Goal: Find specific page/section: Find specific page/section

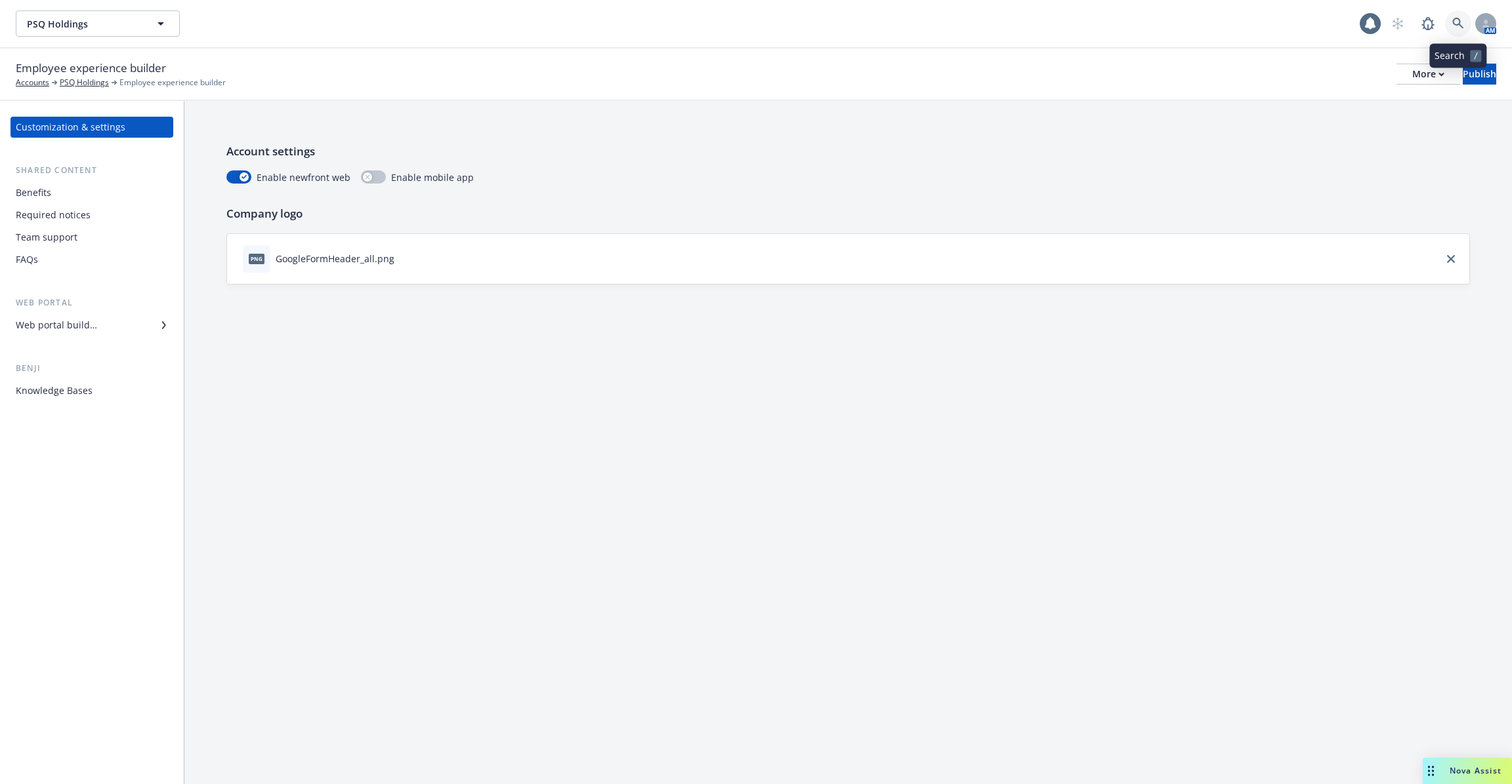
click at [1454, 29] on link at bounding box center [1457, 23] width 26 height 26
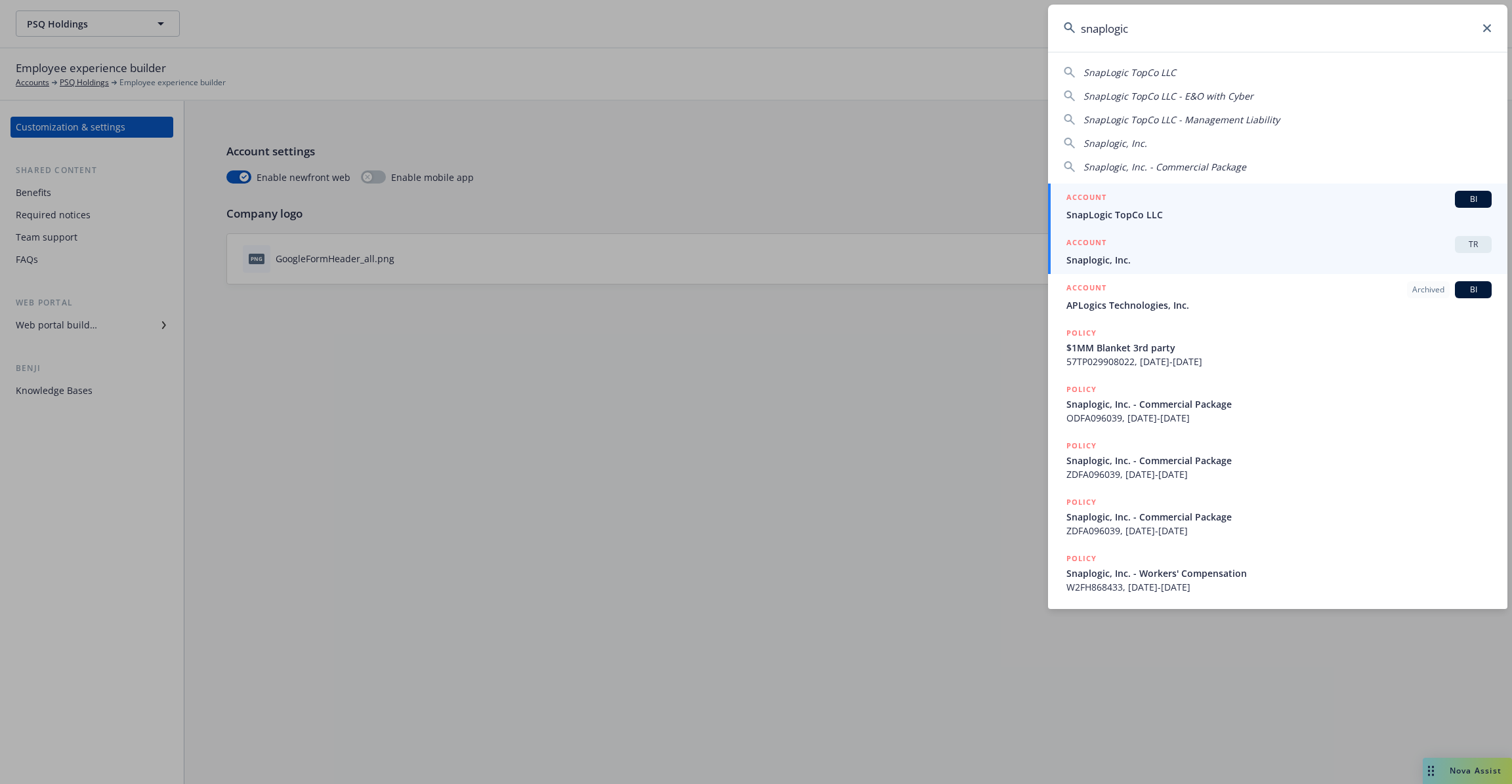
type input "snaplogic"
click at [1212, 262] on span "Snaplogic, Inc." at bounding box center [1279, 260] width 425 height 13
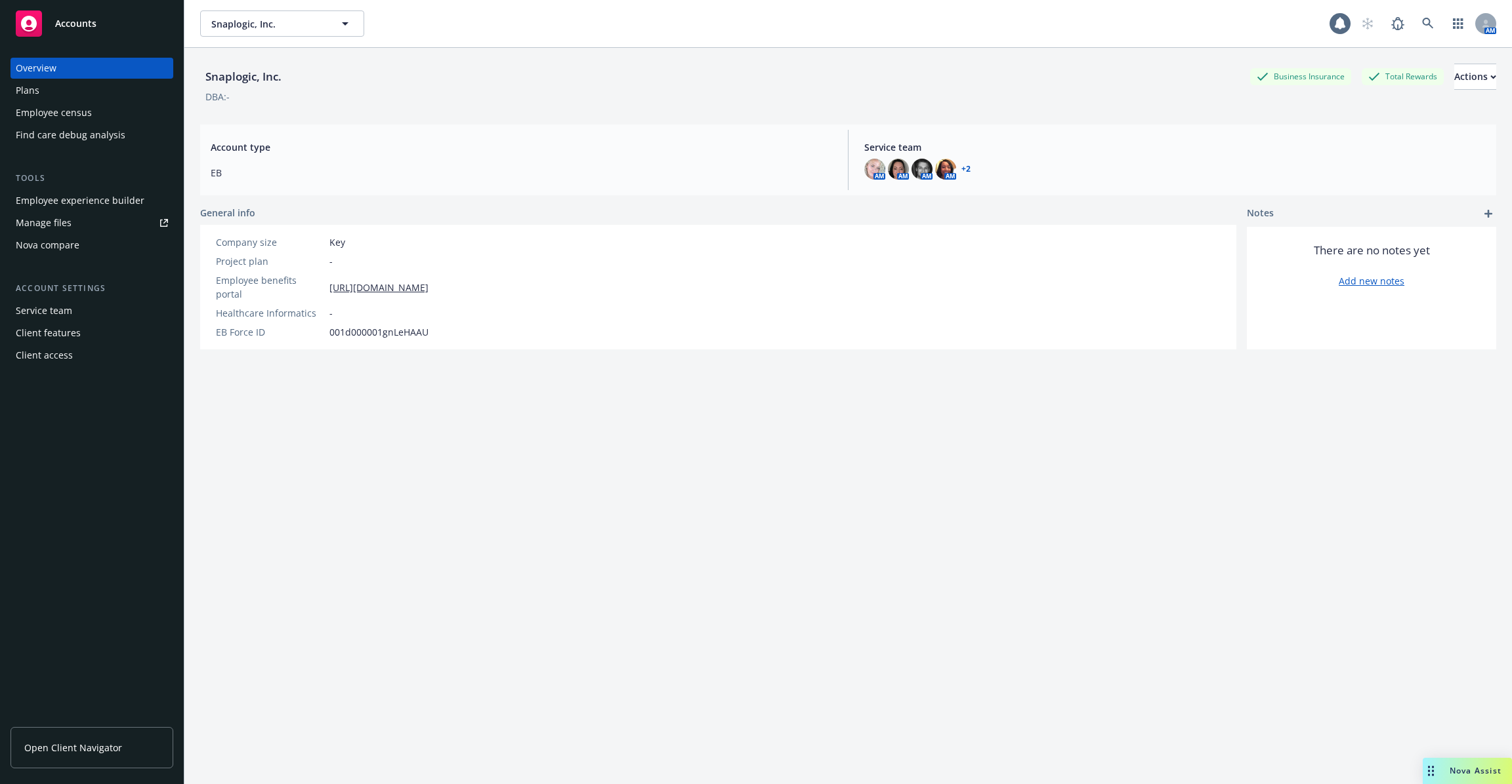
click at [113, 102] on div "Employee census" at bounding box center [92, 113] width 153 height 21
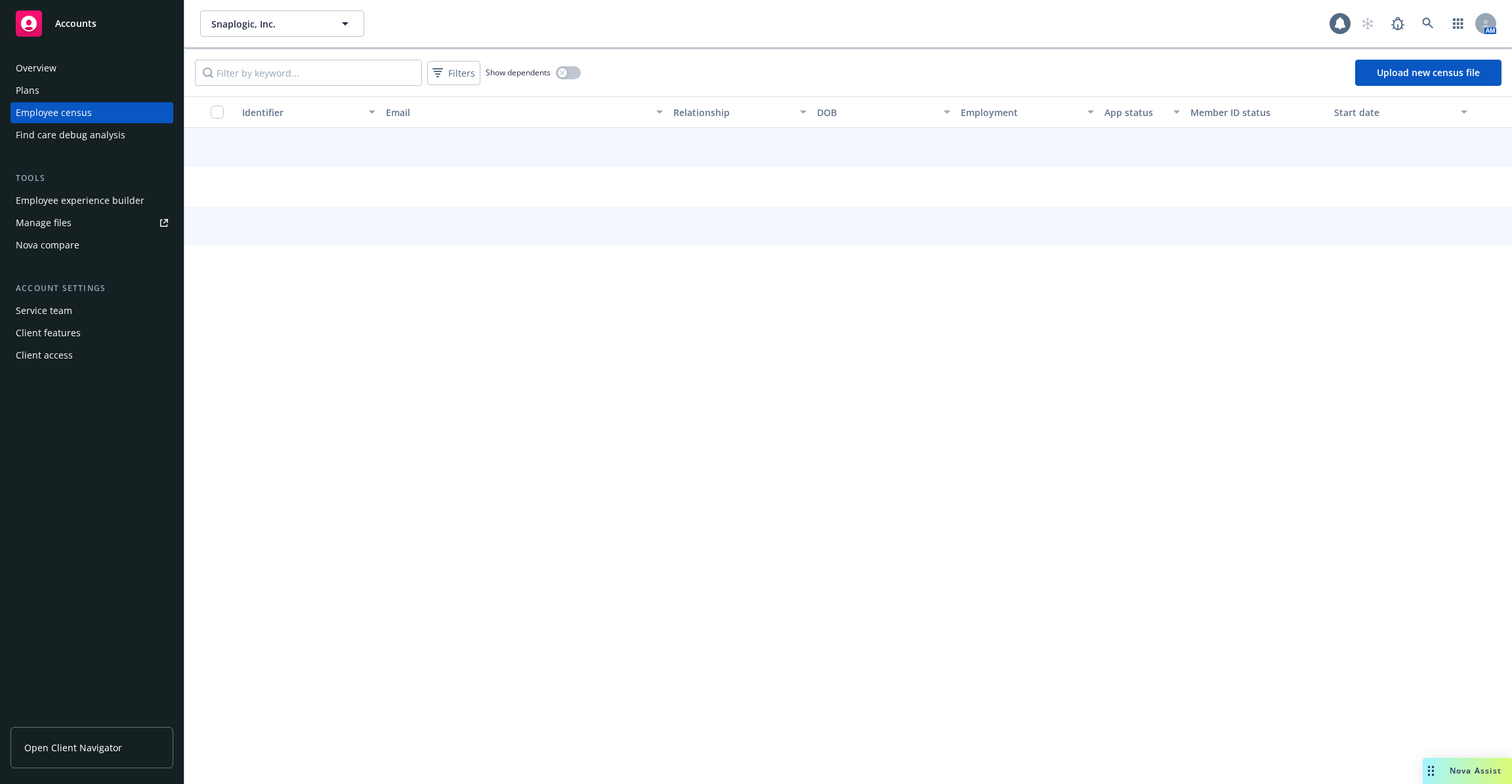
click at [104, 91] on div "Plans" at bounding box center [92, 90] width 153 height 21
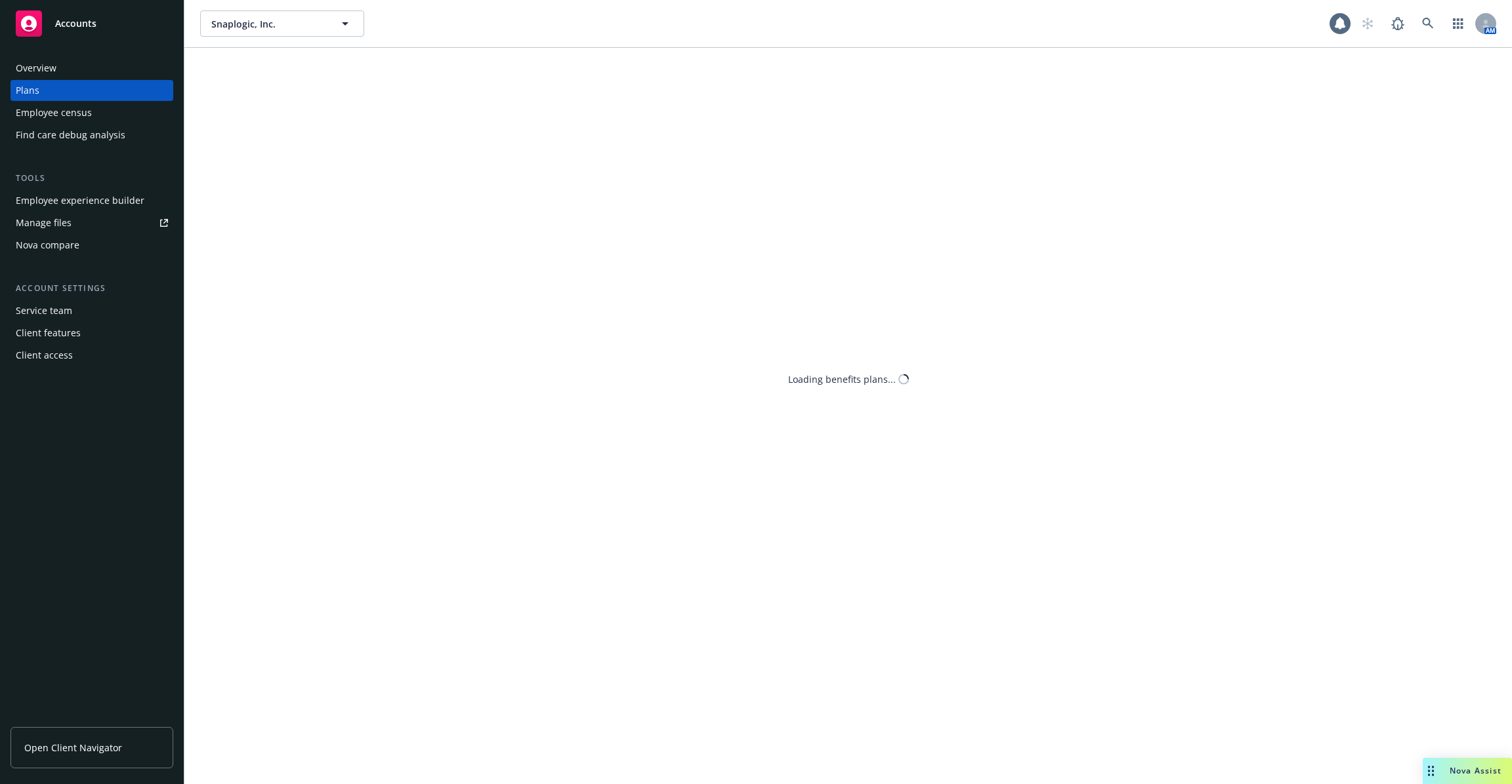
click at [99, 70] on div "Overview" at bounding box center [92, 68] width 153 height 21
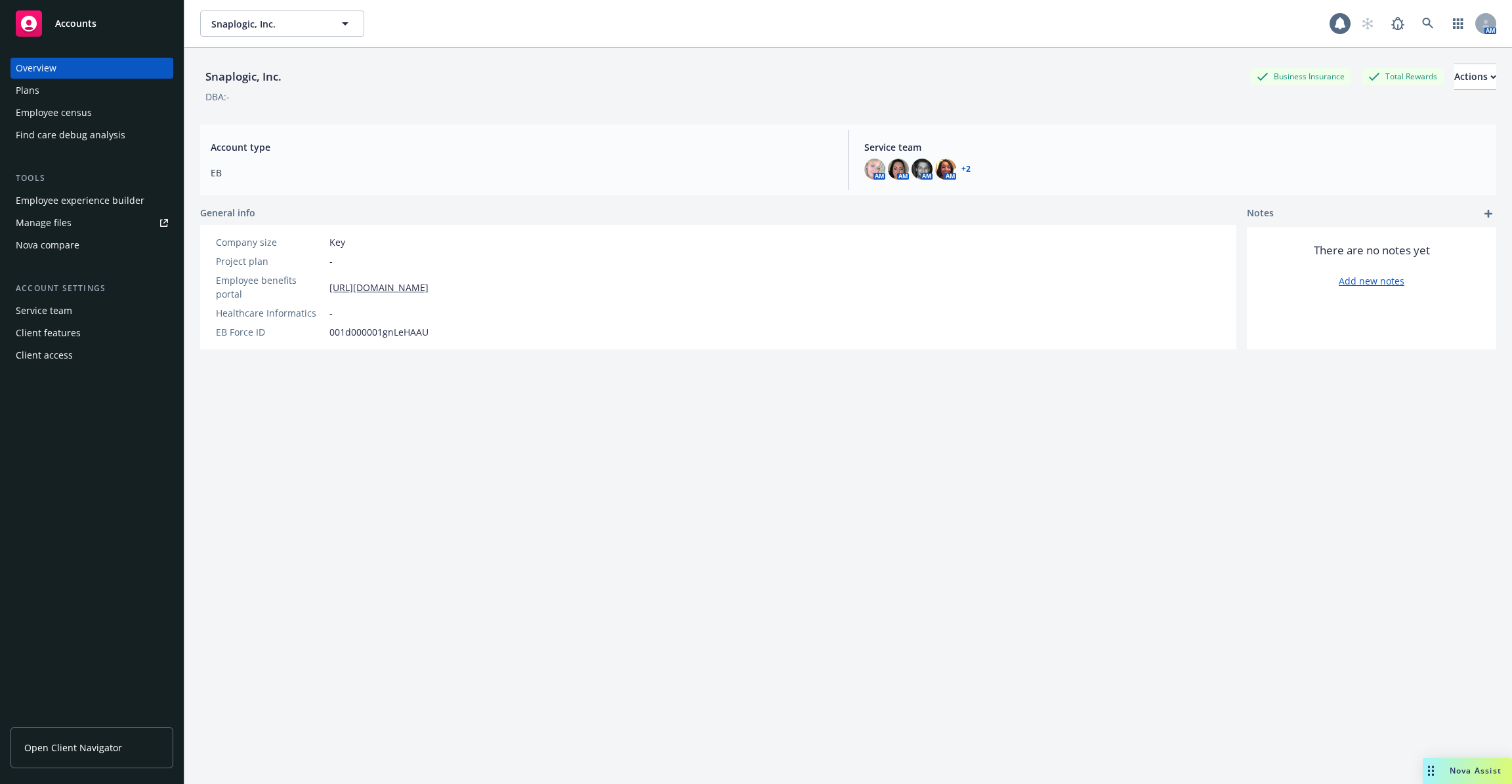
click at [99, 90] on div "Plans" at bounding box center [92, 90] width 153 height 21
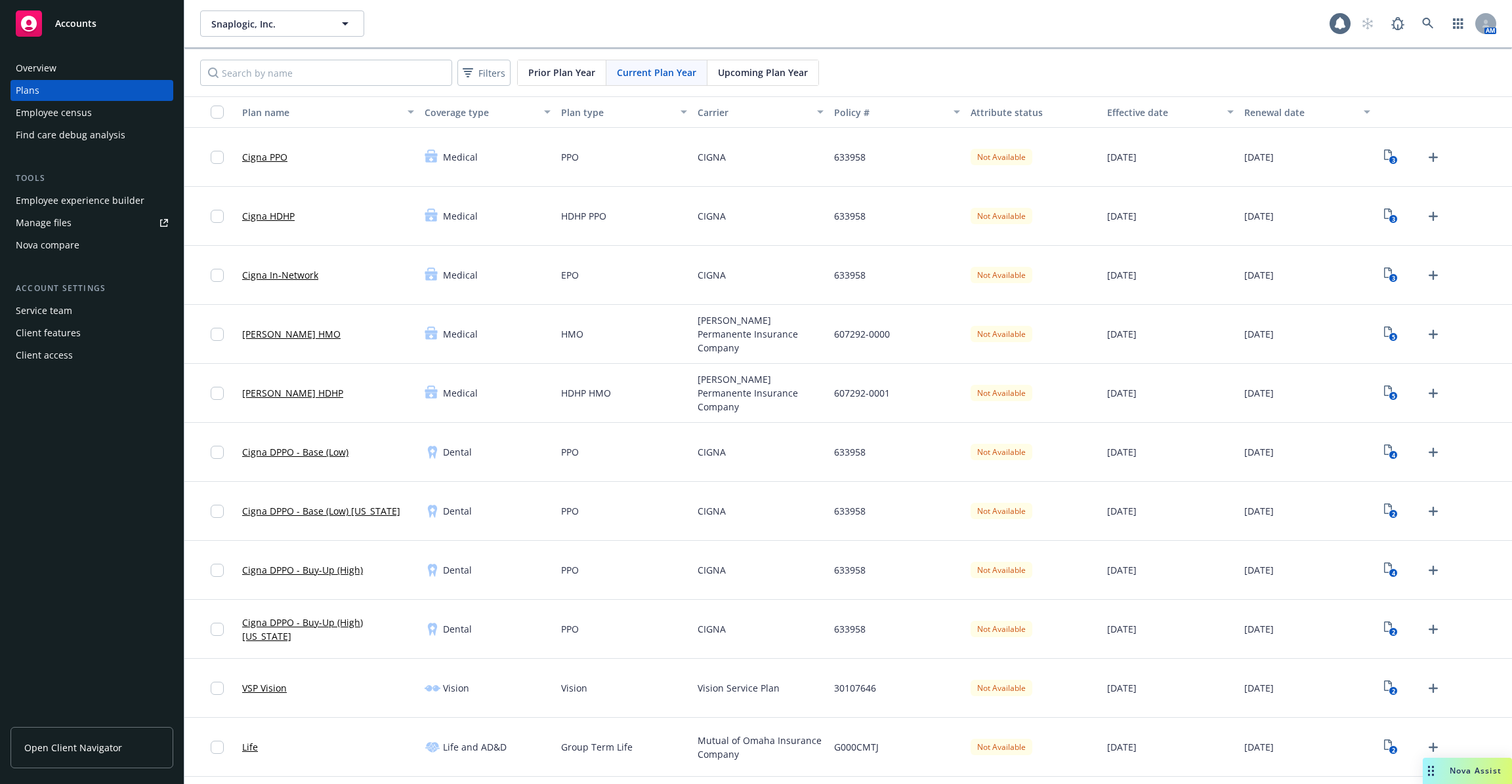
click at [120, 201] on div "Employee experience builder" at bounding box center [80, 200] width 129 height 21
click at [130, 200] on div "Employee experience builder" at bounding box center [80, 200] width 129 height 21
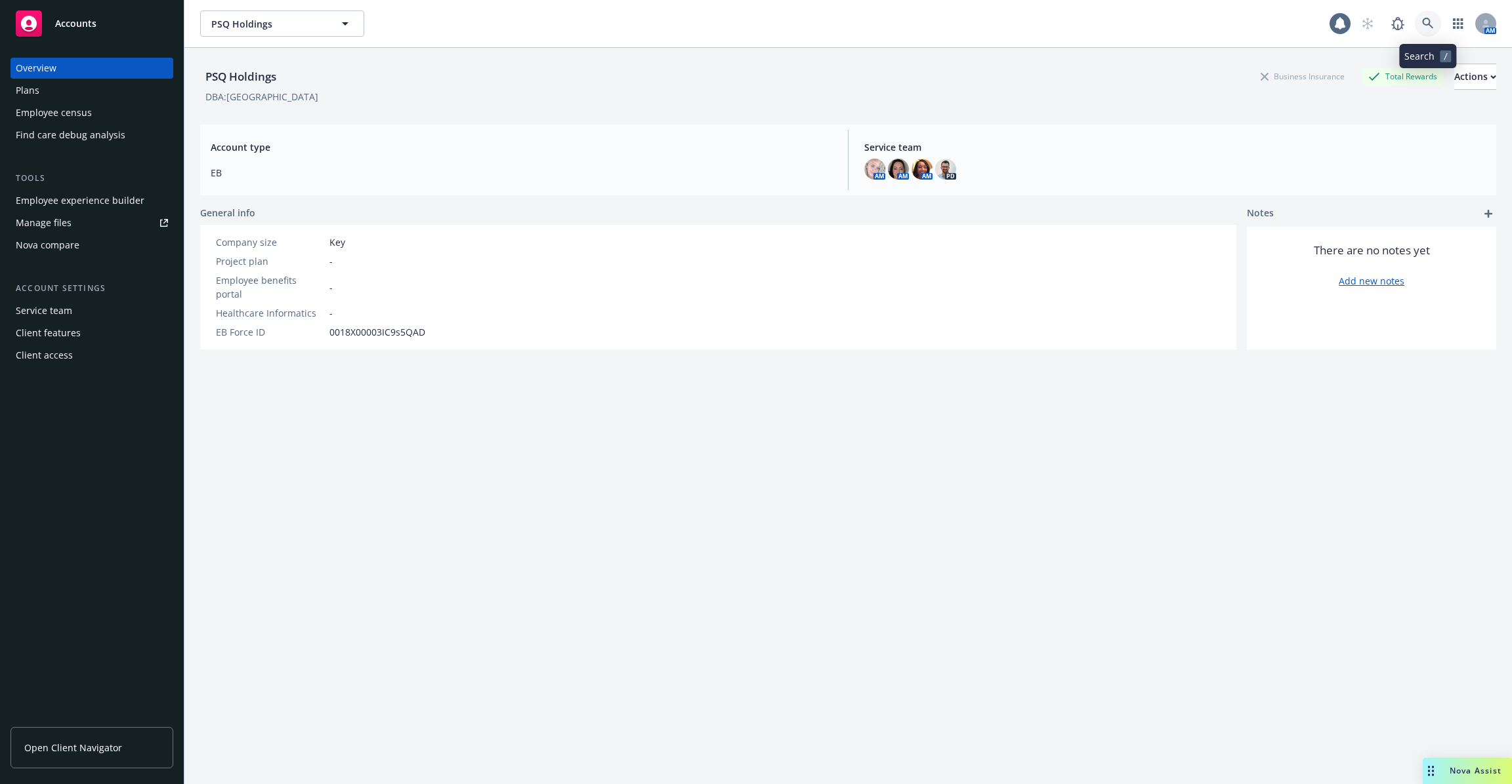
click at [1431, 18] on icon at bounding box center [1428, 24] width 12 height 12
